Goal: Task Accomplishment & Management: Use online tool/utility

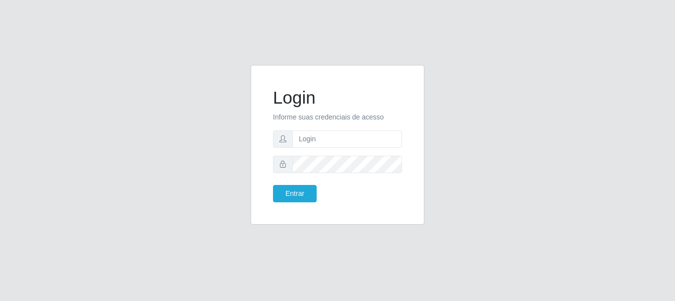
drag, startPoint x: 469, startPoint y: 42, endPoint x: 360, endPoint y: 84, distance: 117.0
click at [467, 43] on div "Login Informe suas credenciais de acesso Entrar" at bounding box center [337, 150] width 675 height 301
click at [329, 141] on input "text" at bounding box center [347, 138] width 110 height 17
type input "[EMAIL_ADDRESS][DOMAIN_NAME]"
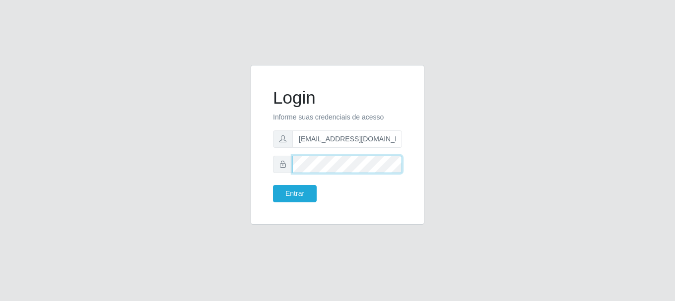
click at [273, 185] on button "Entrar" at bounding box center [295, 193] width 44 height 17
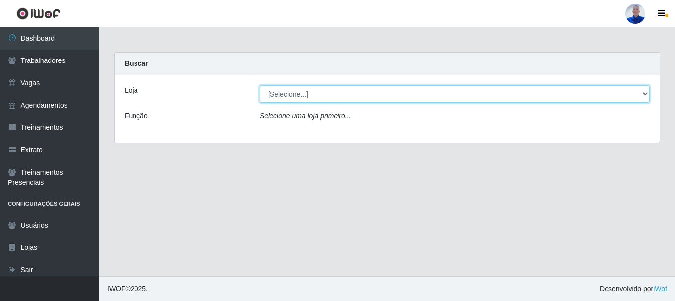
click at [367, 92] on select "[Selecione...] Supermercado [GEOGRAPHIC_DATA]" at bounding box center [454, 93] width 390 height 17
select select "165"
click at [259, 85] on select "[Selecione...] Supermercado [GEOGRAPHIC_DATA]" at bounding box center [454, 93] width 390 height 17
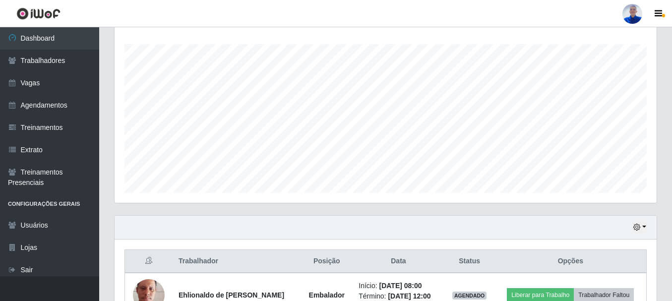
scroll to position [225, 0]
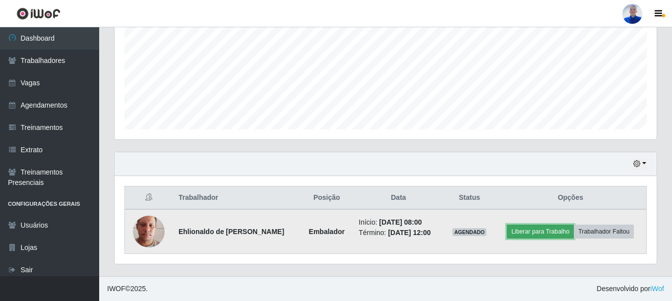
click at [512, 229] on button "Liberar para Trabalho" at bounding box center [540, 232] width 67 height 14
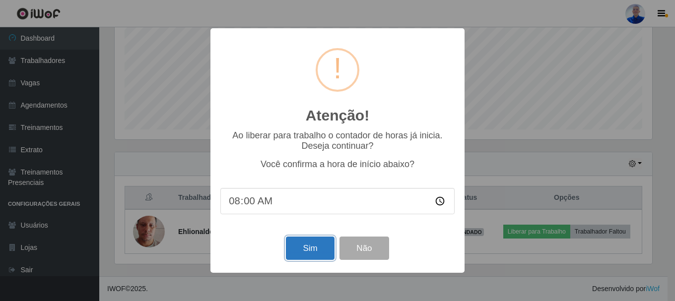
click at [317, 242] on button "Sim" at bounding box center [310, 248] width 48 height 23
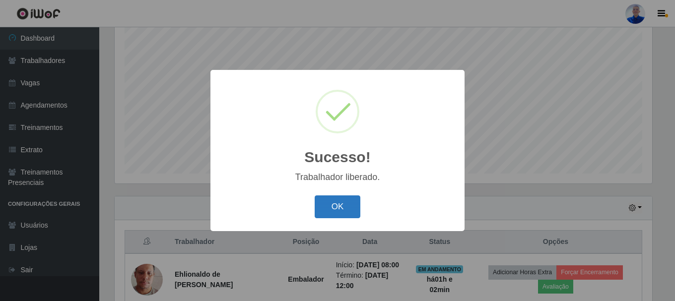
click at [335, 216] on button "OK" at bounding box center [337, 206] width 46 height 23
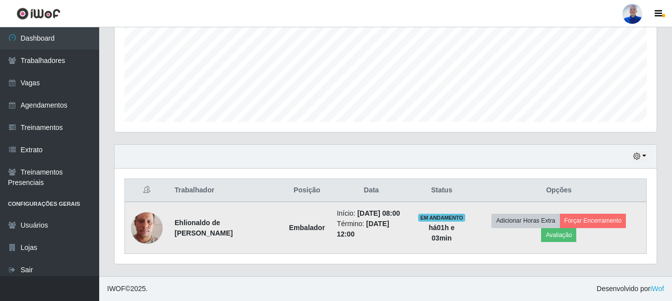
scroll to position [183, 0]
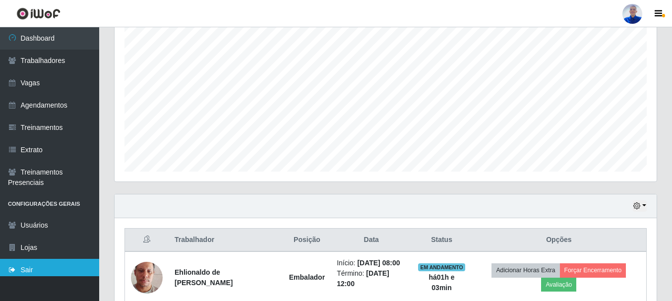
click at [24, 272] on link "Sair" at bounding box center [49, 270] width 99 height 22
